Goal: Transaction & Acquisition: Purchase product/service

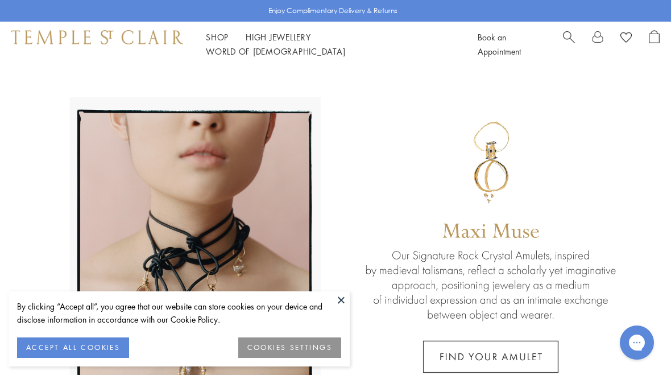
click at [344, 297] on button at bounding box center [340, 299] width 17 height 17
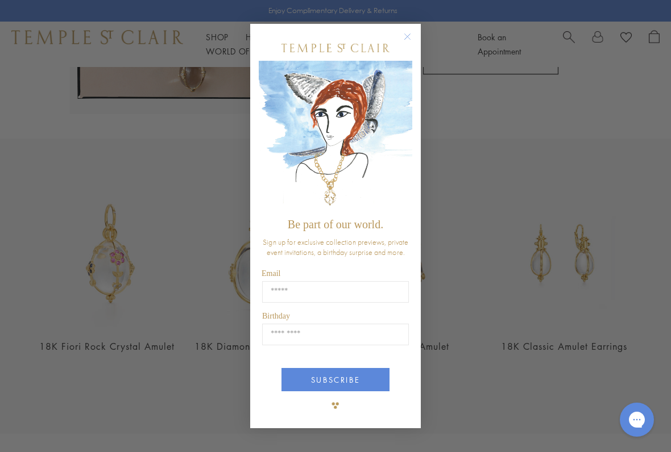
scroll to position [300, 0]
click at [413, 39] on circle "Close dialog" at bounding box center [408, 37] width 14 height 14
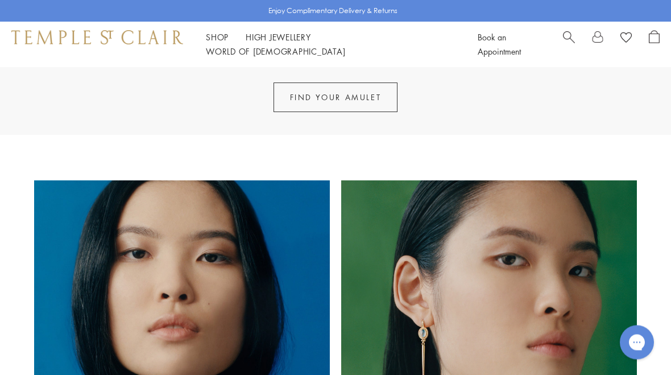
scroll to position [597, 0]
click at [213, 43] on link "Shop Shop" at bounding box center [217, 36] width 23 height 11
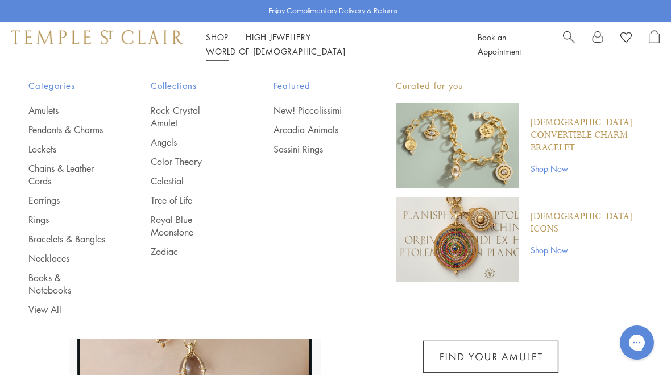
click at [55, 206] on link "Earrings" at bounding box center [66, 200] width 77 height 13
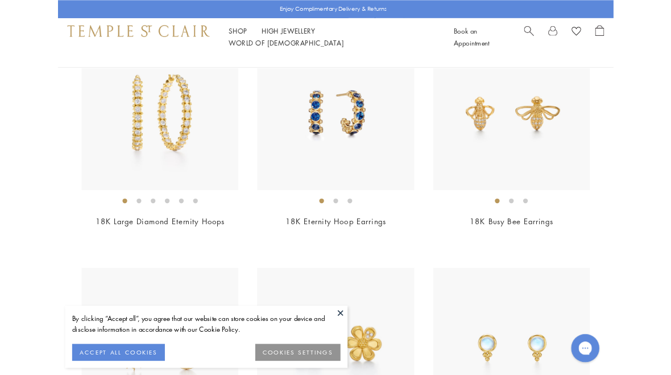
scroll to position [3058, 0]
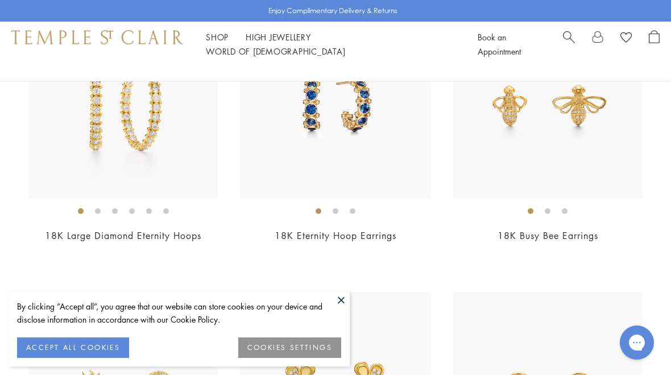
click at [124, 169] on img at bounding box center [122, 103] width 189 height 189
